Goal: Book appointment/travel/reservation

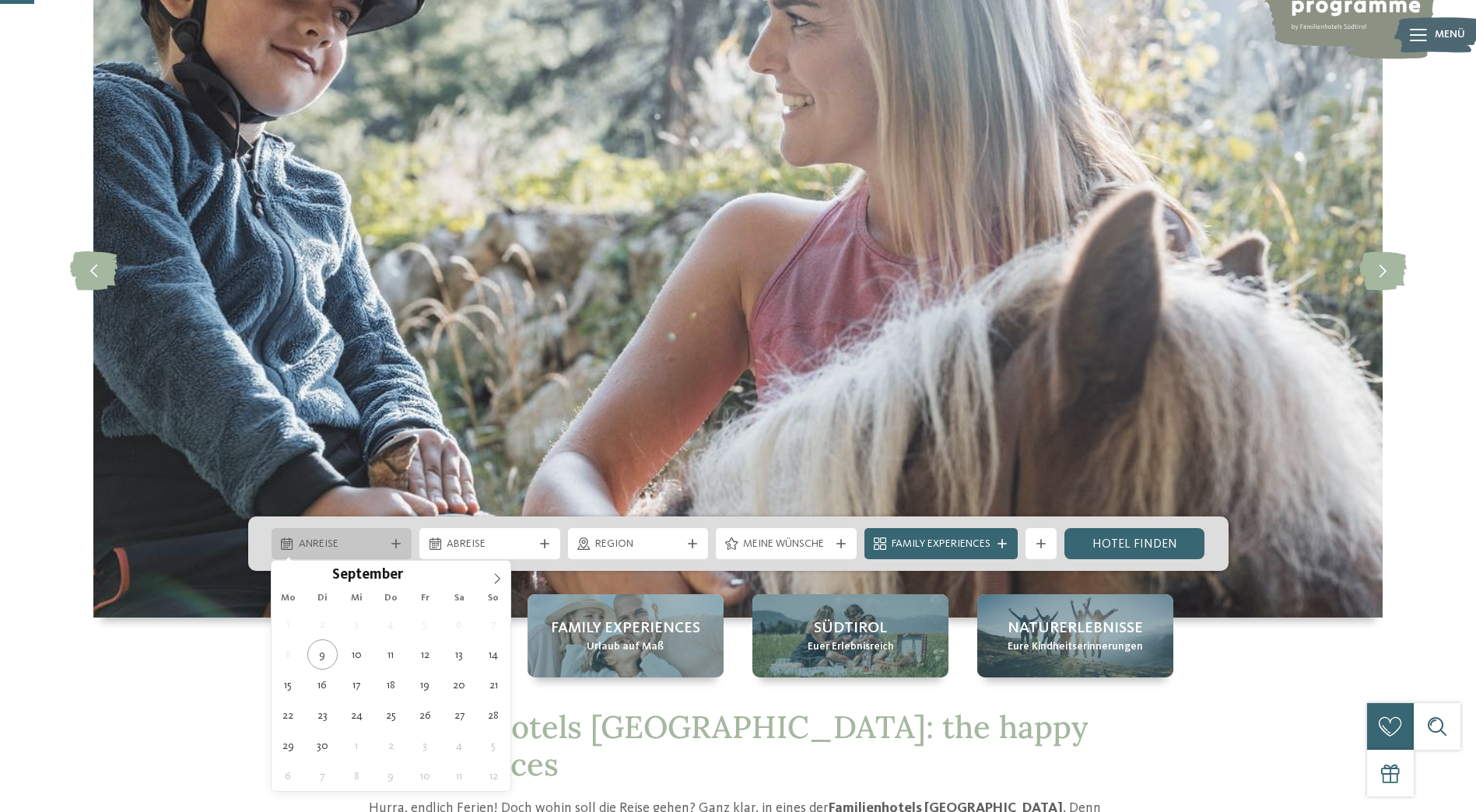
click at [394, 541] on icon at bounding box center [396, 544] width 9 height 9
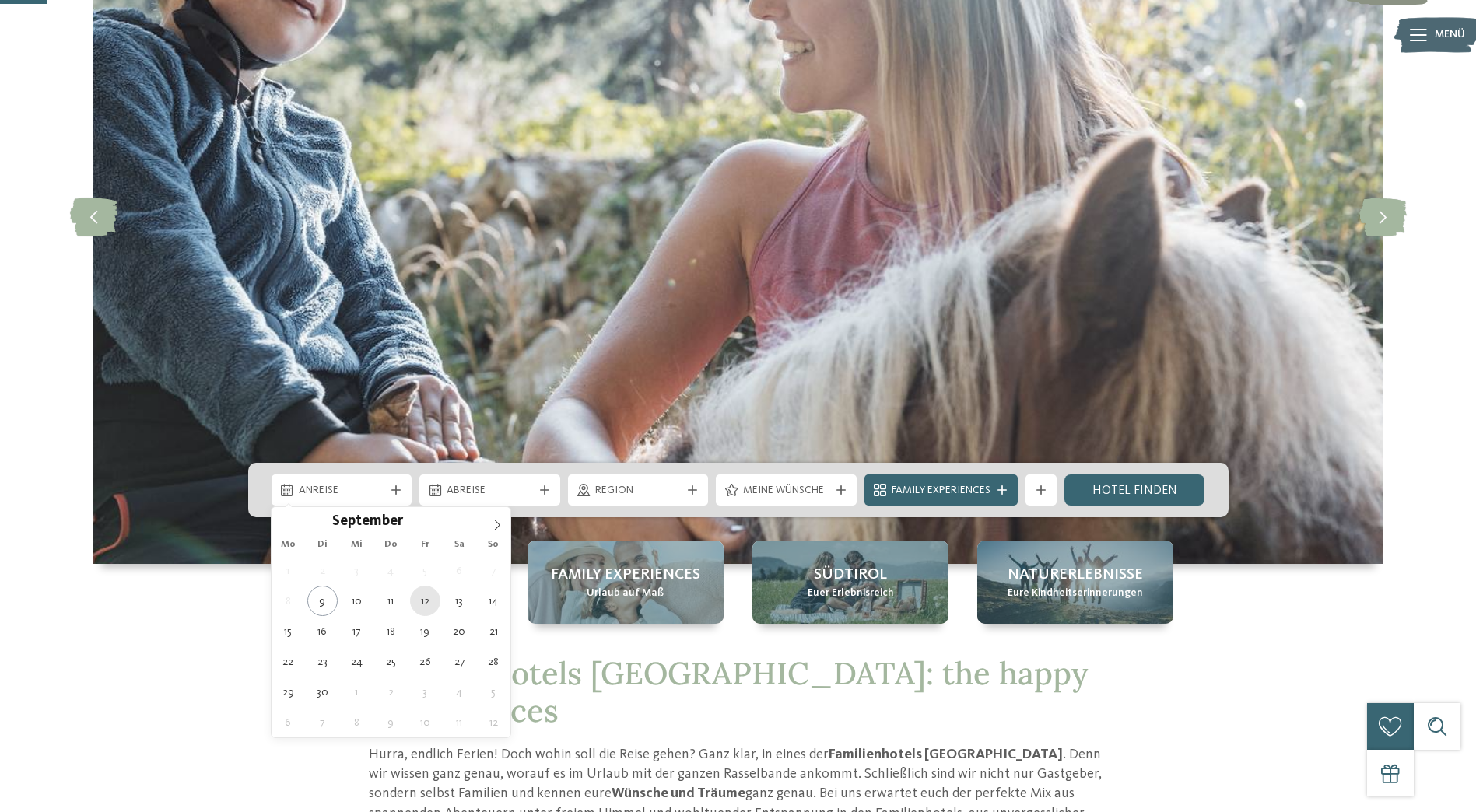
scroll to position [233, 0]
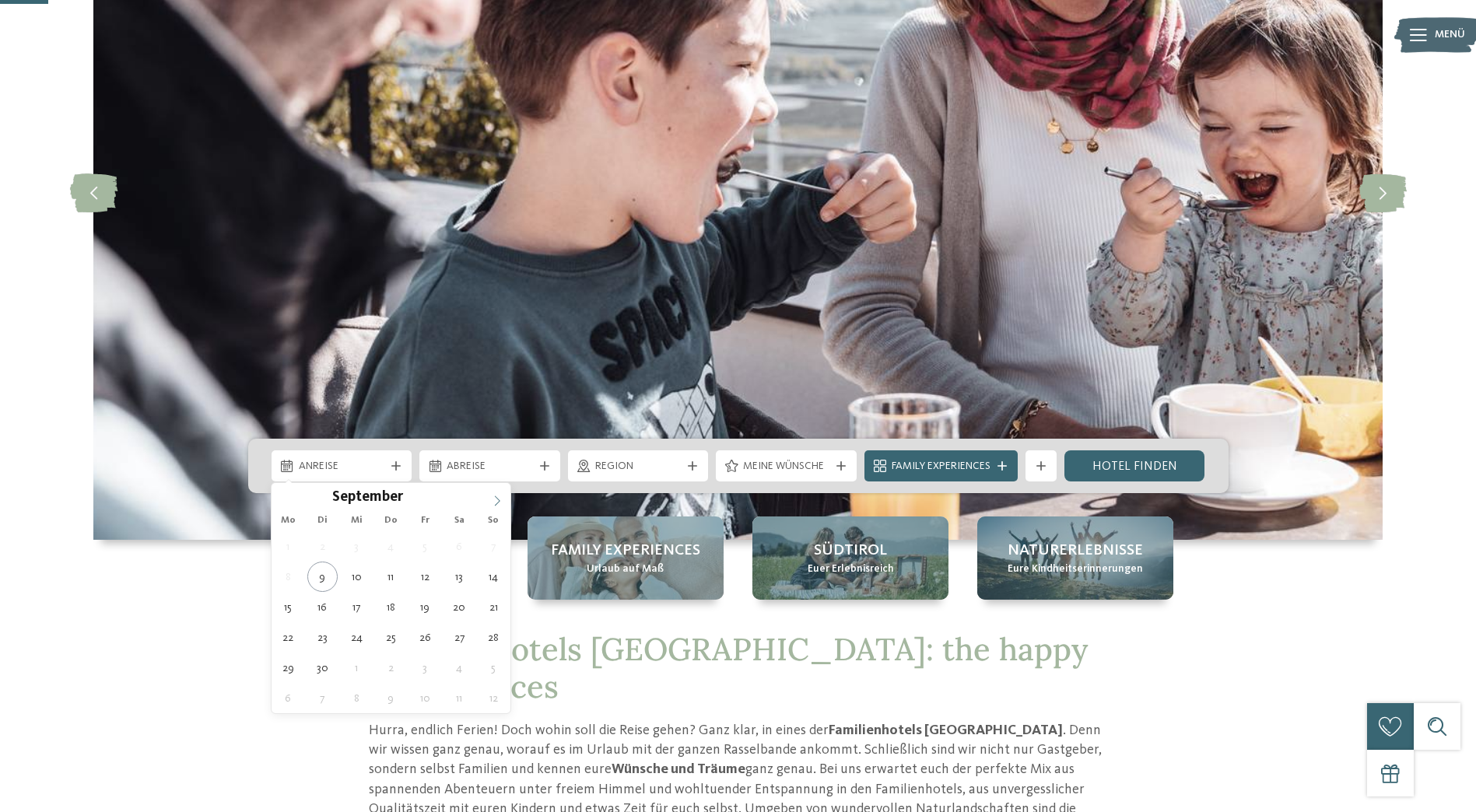
click at [489, 496] on span at bounding box center [497, 496] width 27 height 27
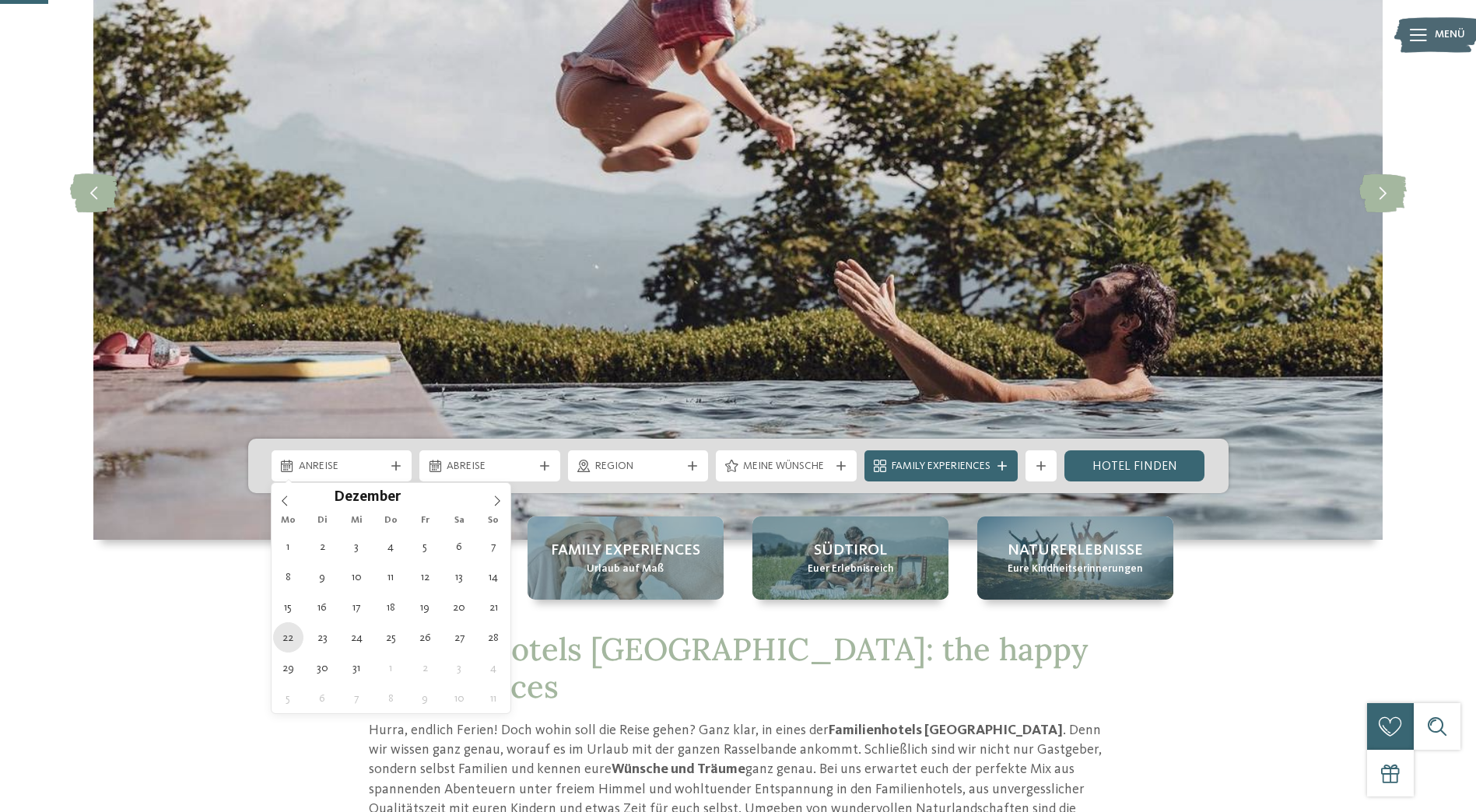
type div "[DATE]"
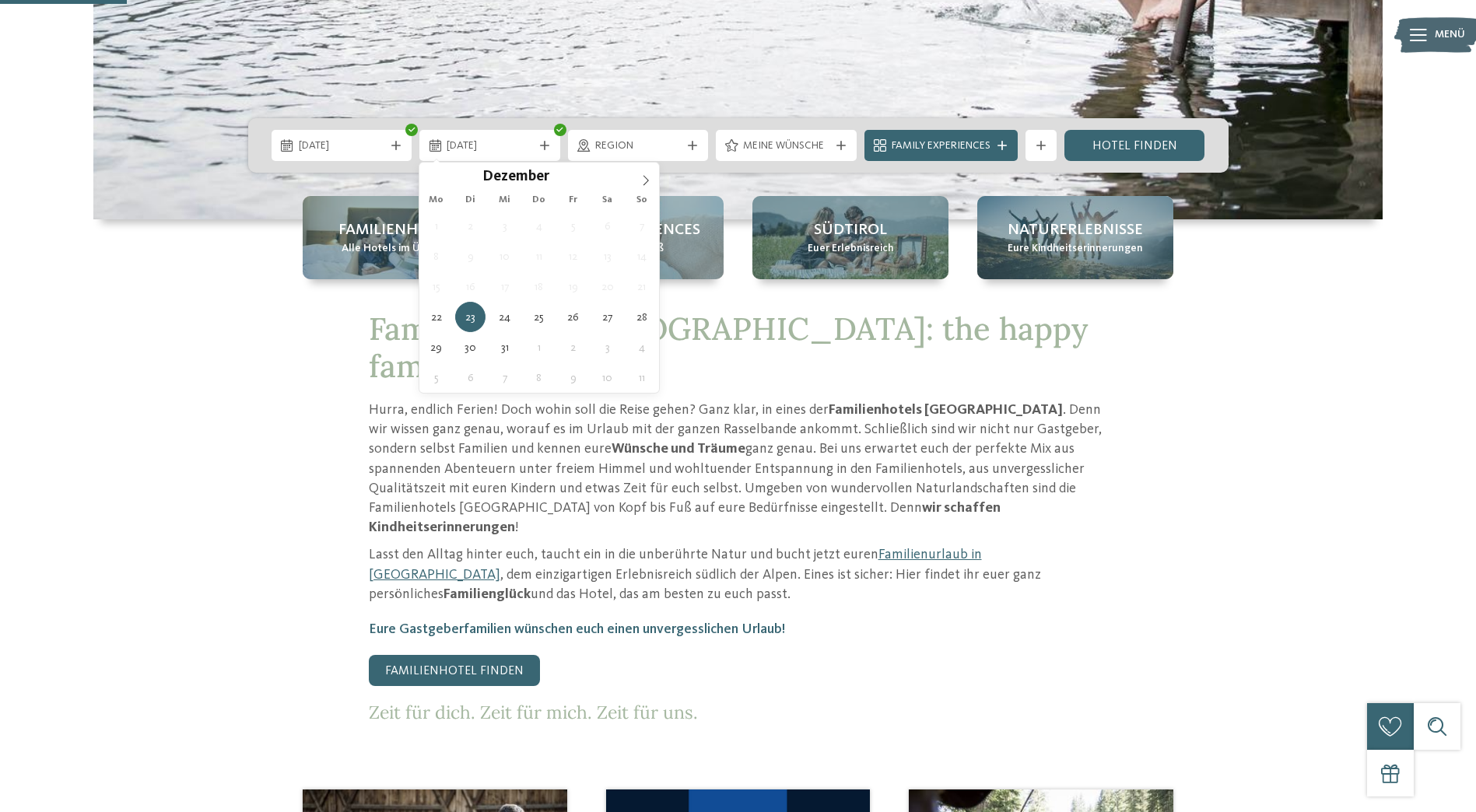
scroll to position [545, 0]
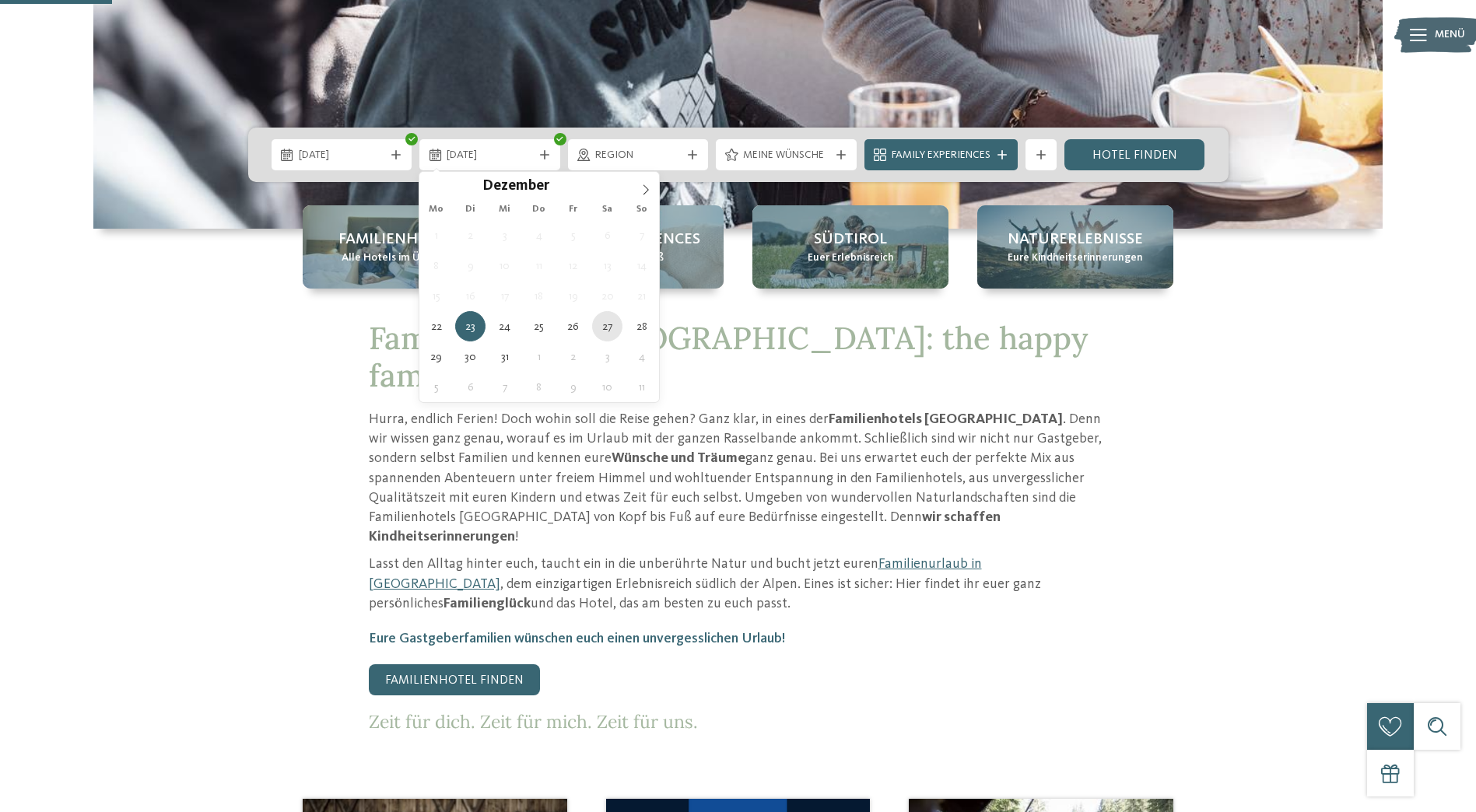
type div "[DATE]"
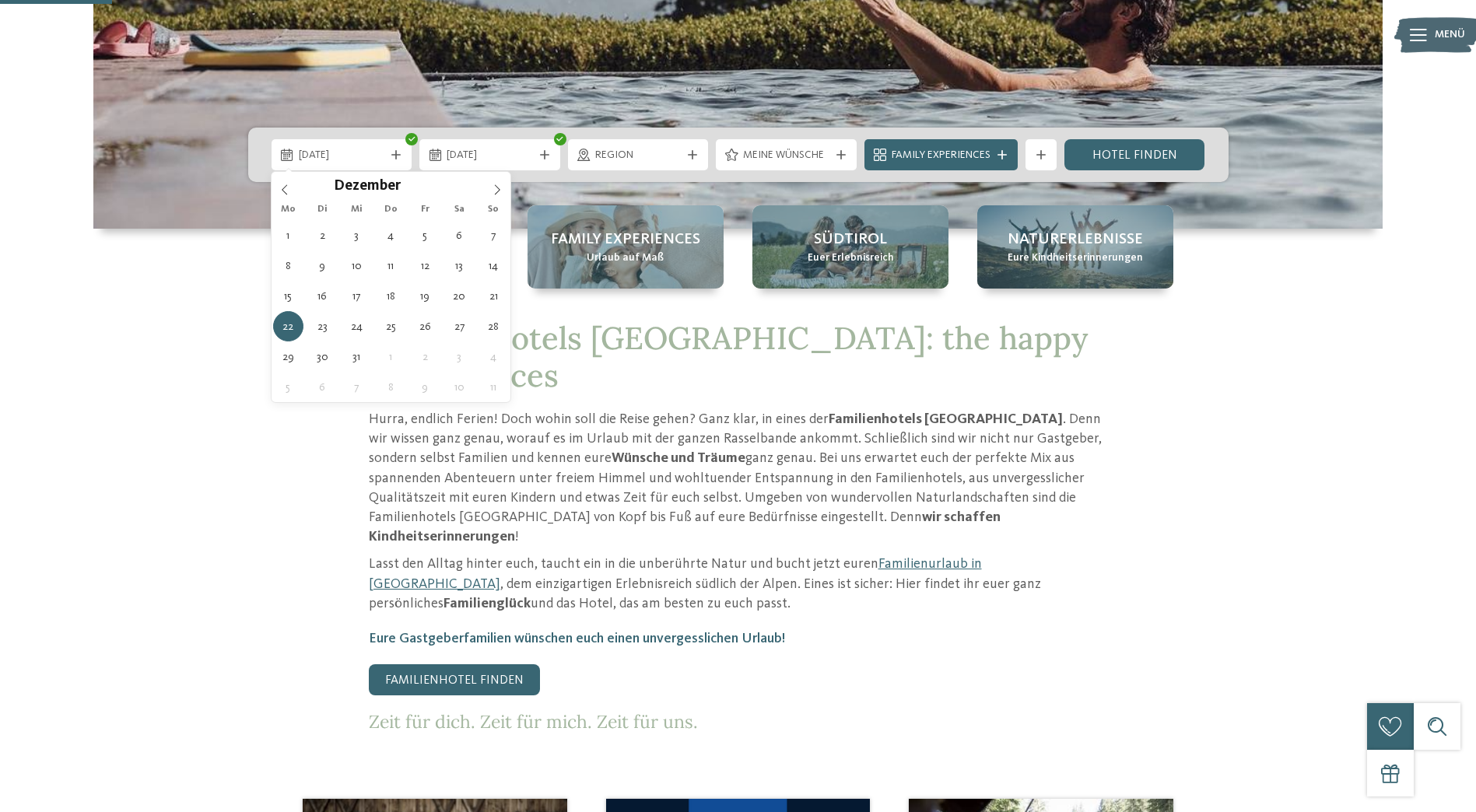
click at [352, 156] on span "[DATE]" at bounding box center [342, 155] width 87 height 15
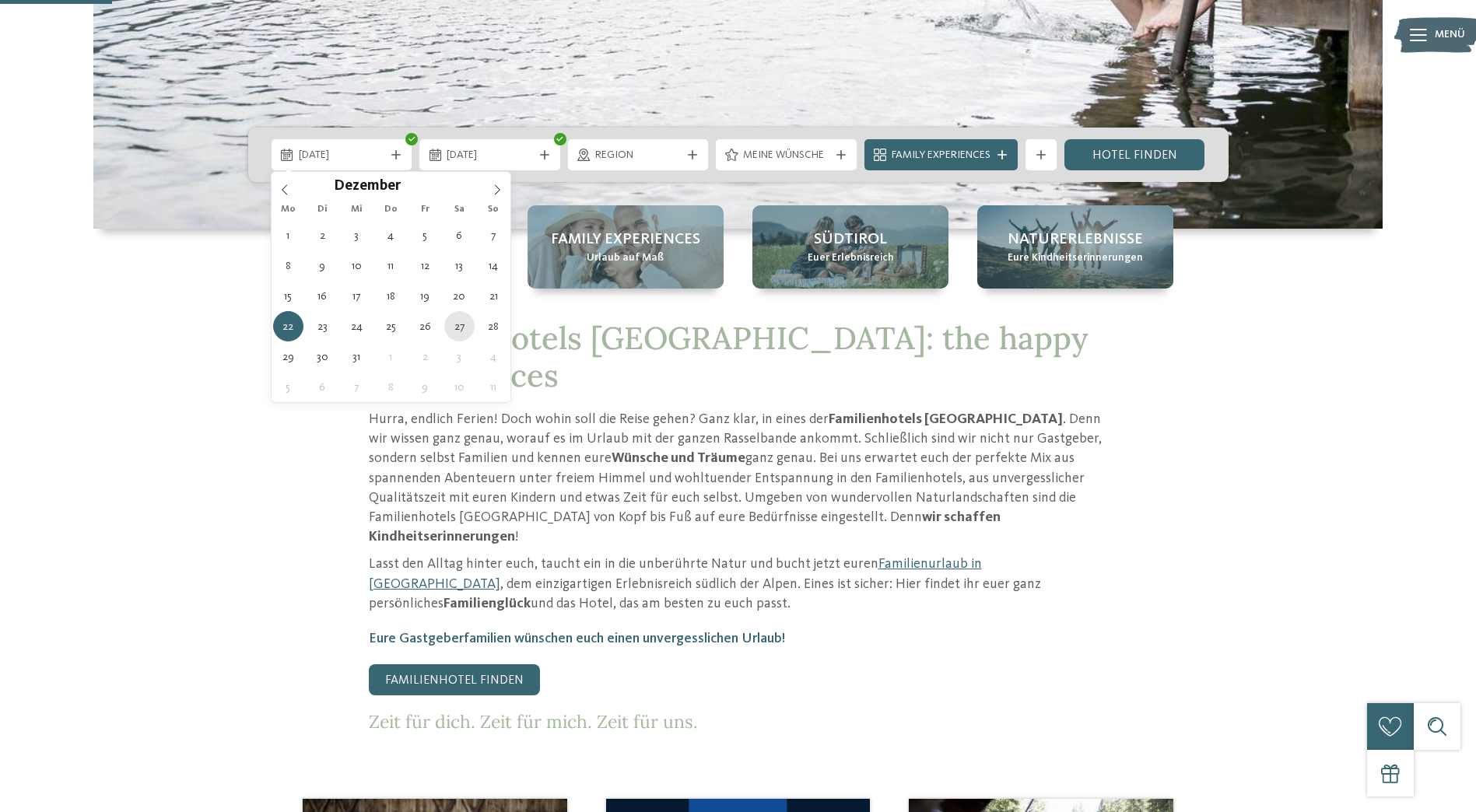
type div "[DATE]"
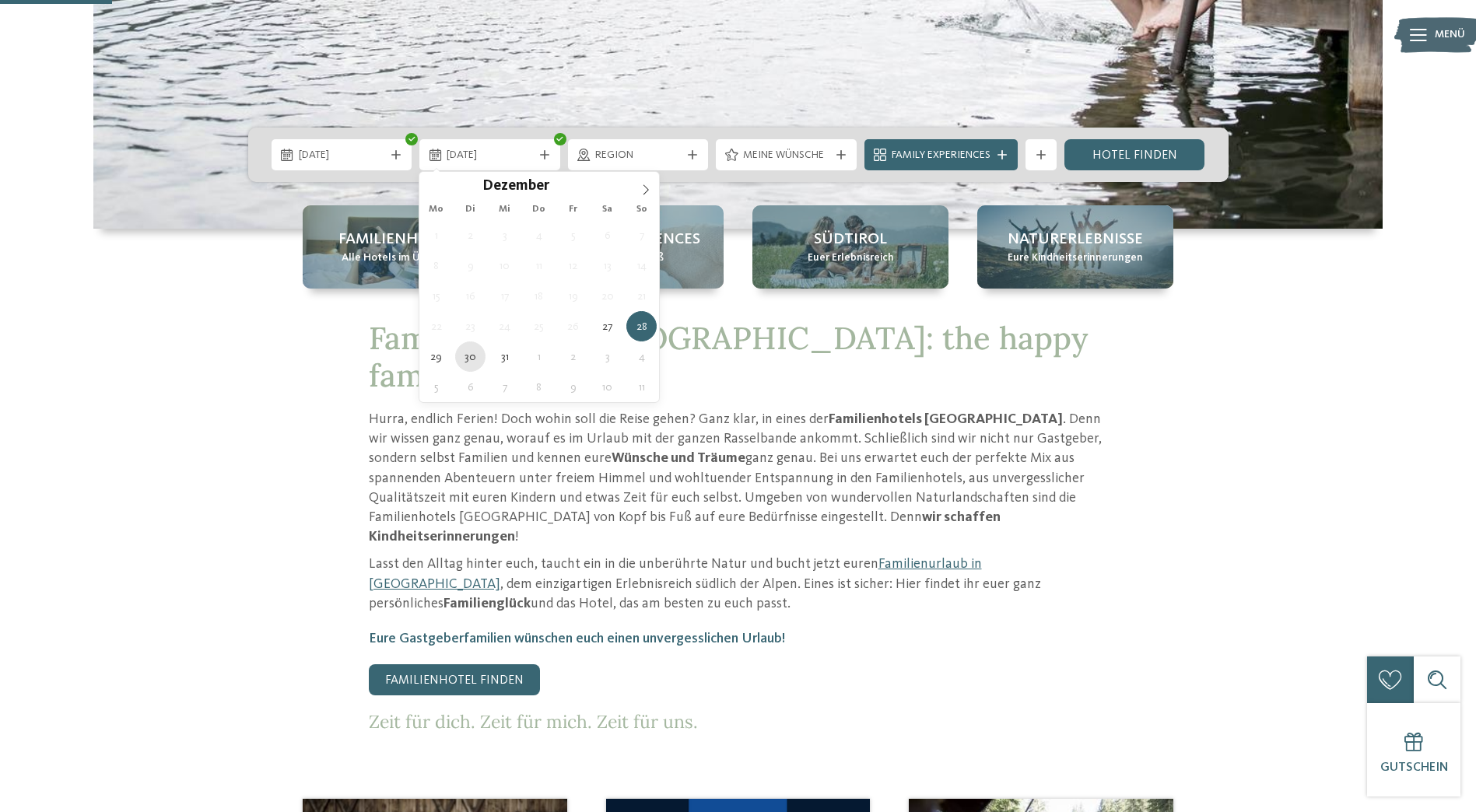
type div "[DATE]"
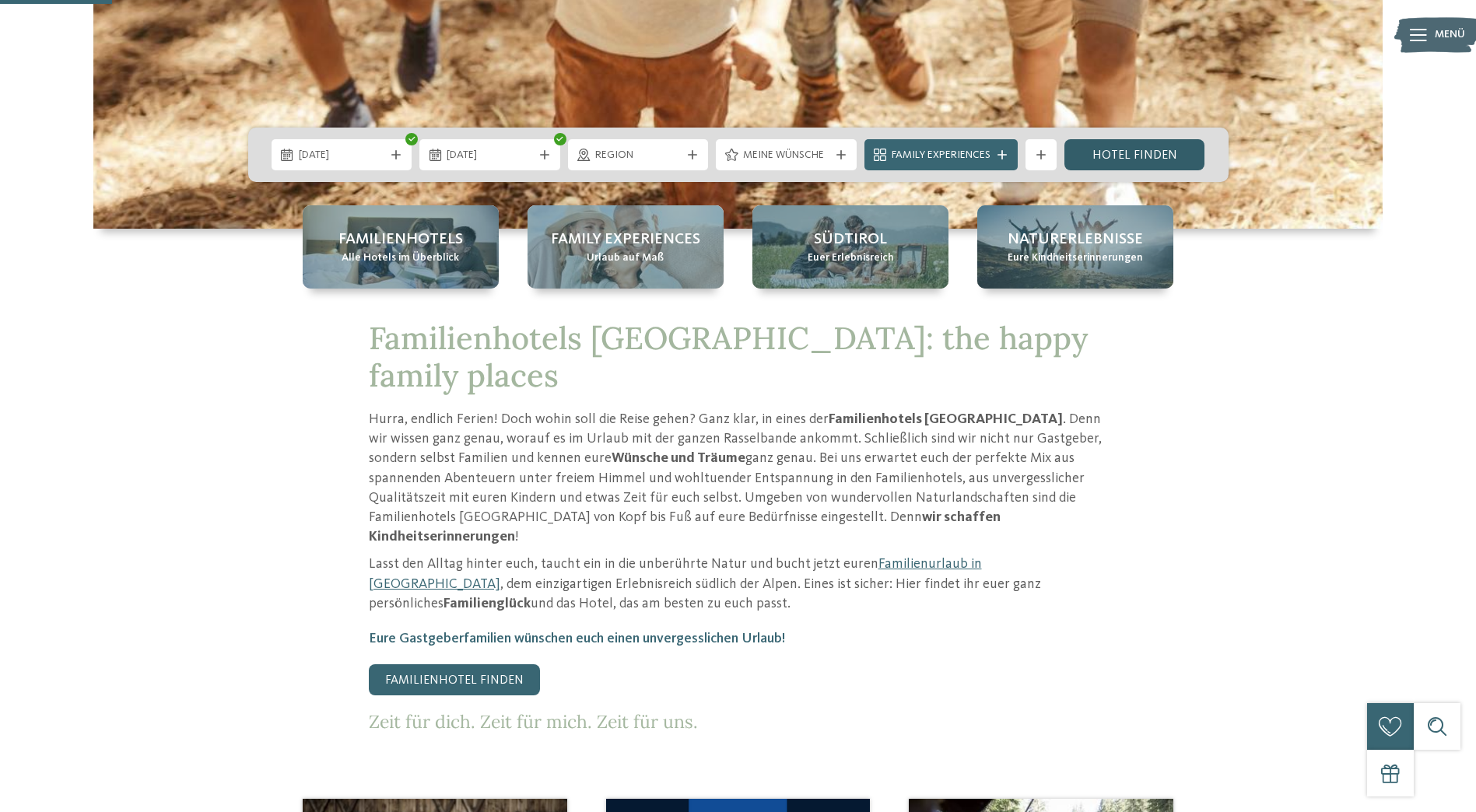
click at [1136, 152] on link "Hotel finden" at bounding box center [1134, 155] width 140 height 31
